Goal: Information Seeking & Learning: Check status

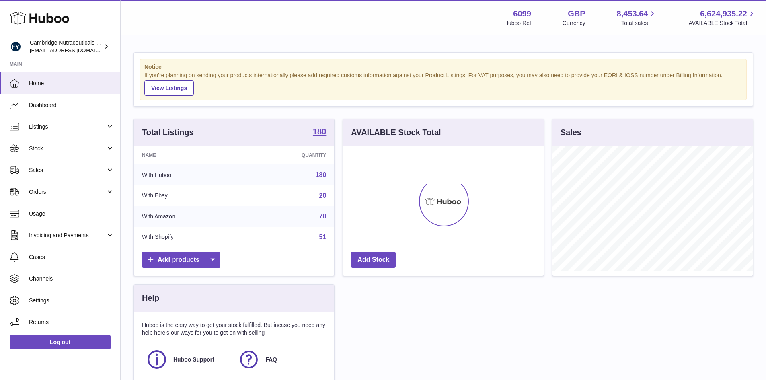
scroll to position [125, 201]
click at [39, 168] on span "Sales" at bounding box center [67, 170] width 77 height 8
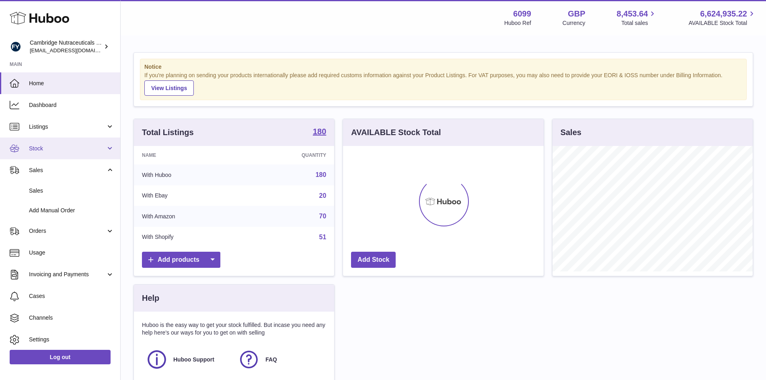
click at [47, 152] on span "Stock" at bounding box center [67, 149] width 77 height 8
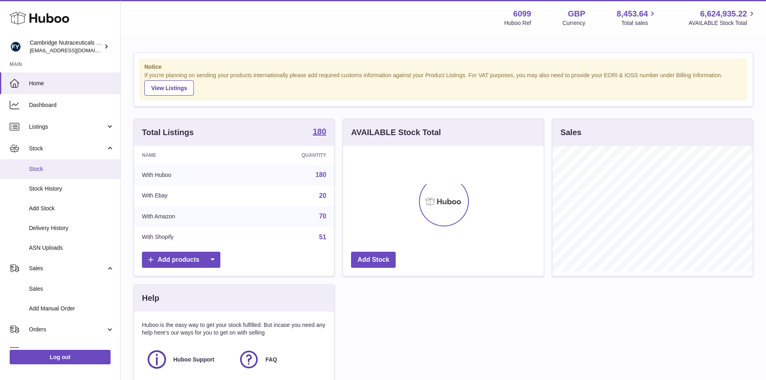
click at [37, 168] on span "Stock" at bounding box center [71, 169] width 85 height 8
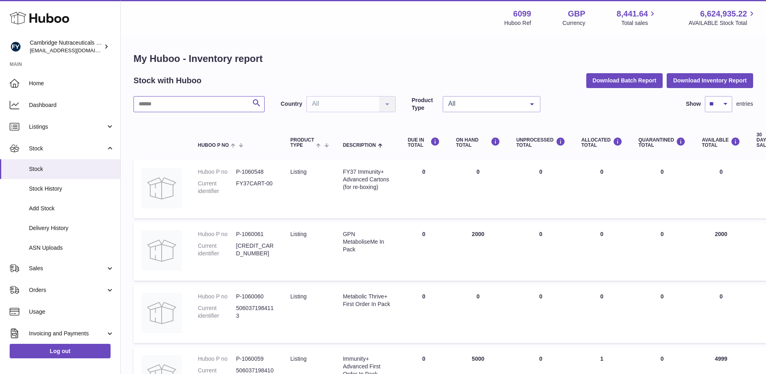
click at [158, 105] on input "text" at bounding box center [198, 104] width 131 height 16
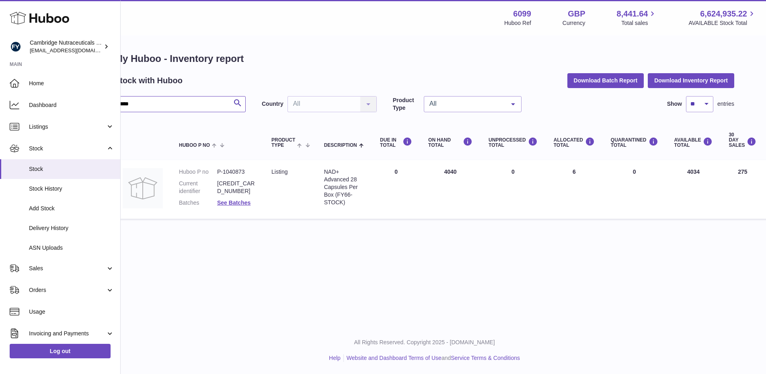
scroll to position [0, 8]
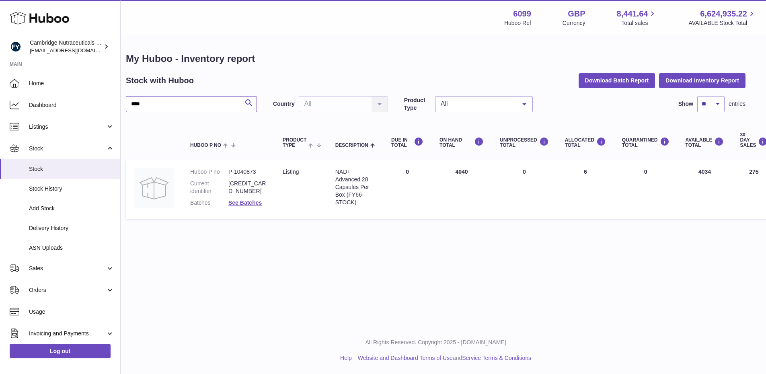
type input "****"
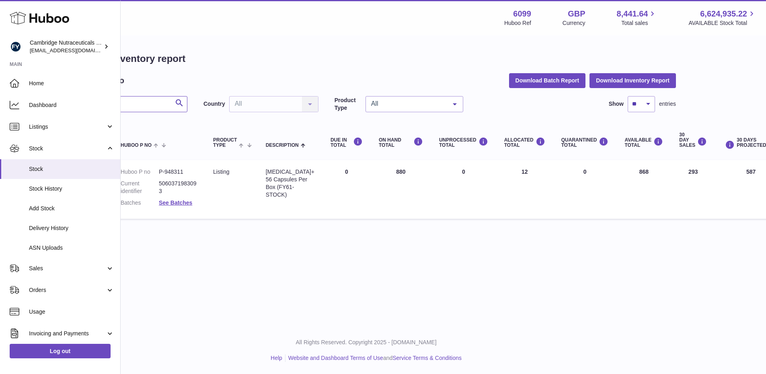
scroll to position [0, 54]
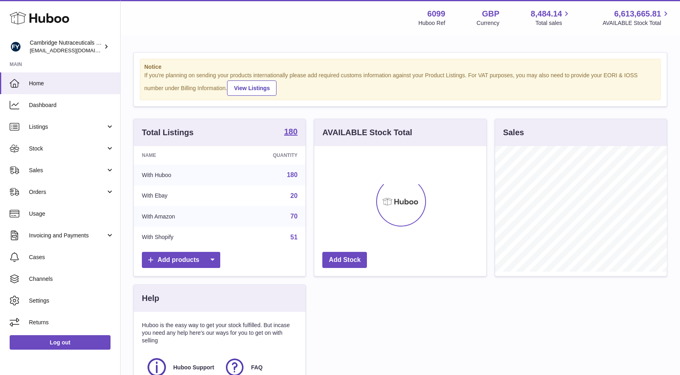
click at [501, 37] on div "Notice If you're planning on sending your products internationally please add r…" at bounding box center [401, 241] width 560 height 410
click at [36, 141] on link "Stock" at bounding box center [60, 148] width 120 height 22
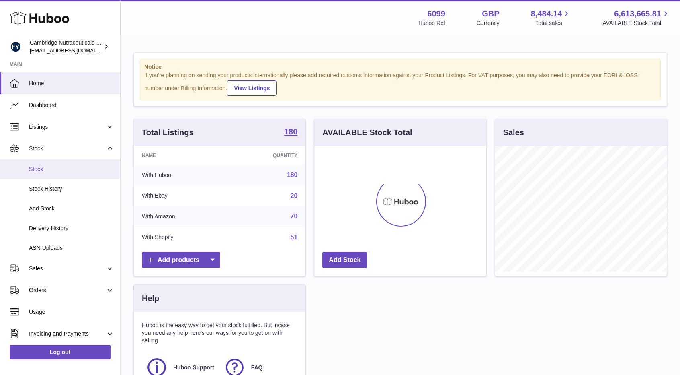
click at [30, 168] on span "Stock" at bounding box center [71, 169] width 85 height 8
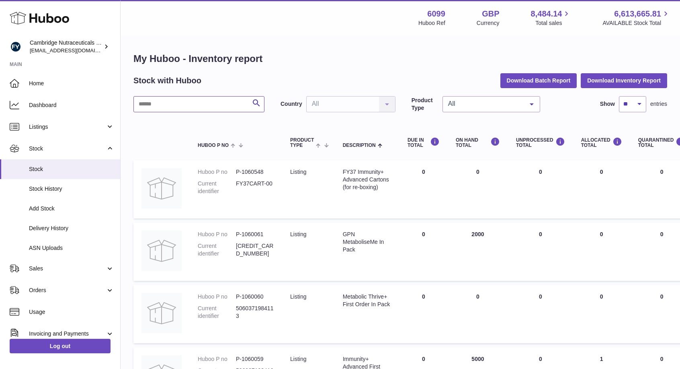
click at [154, 107] on input "text" at bounding box center [198, 104] width 131 height 16
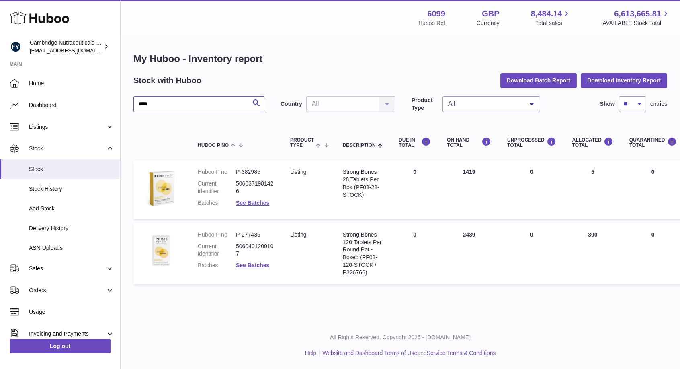
scroll to position [0, 335]
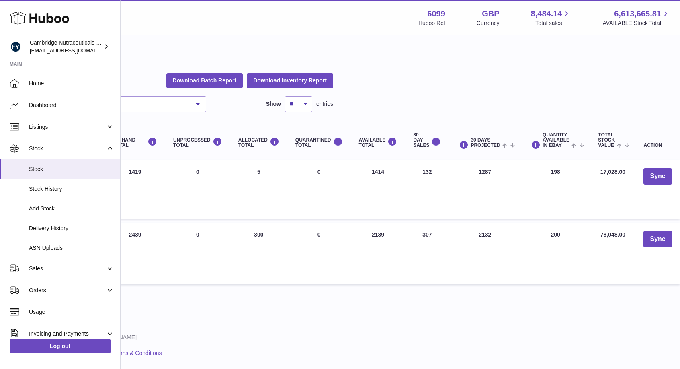
type input "****"
click at [346, 367] on html ".st0{fill:#141414;}" at bounding box center [6, 184] width 680 height 369
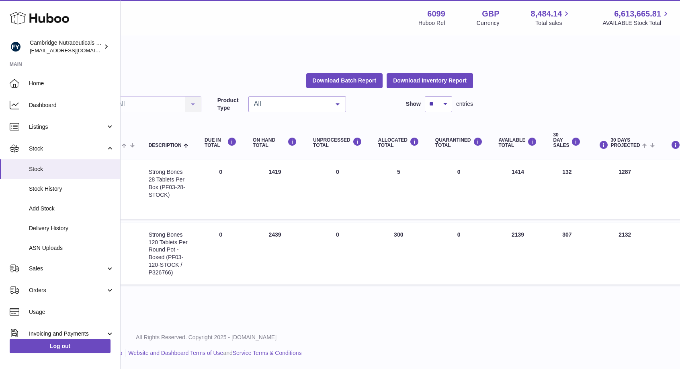
scroll to position [0, 287]
